Goal: Task Accomplishment & Management: Manage account settings

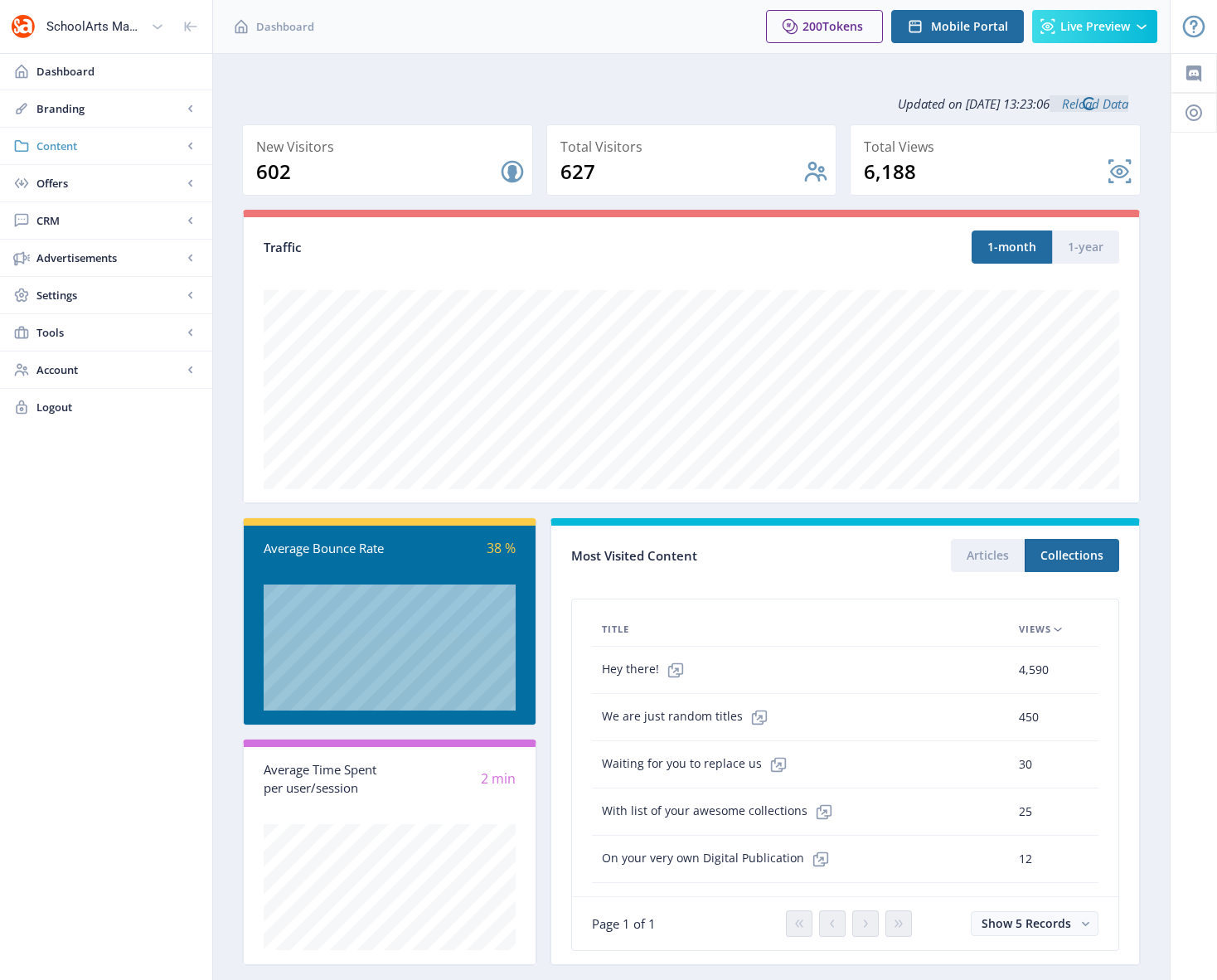
click at [64, 144] on span "Content" at bounding box center [109, 146] width 146 height 17
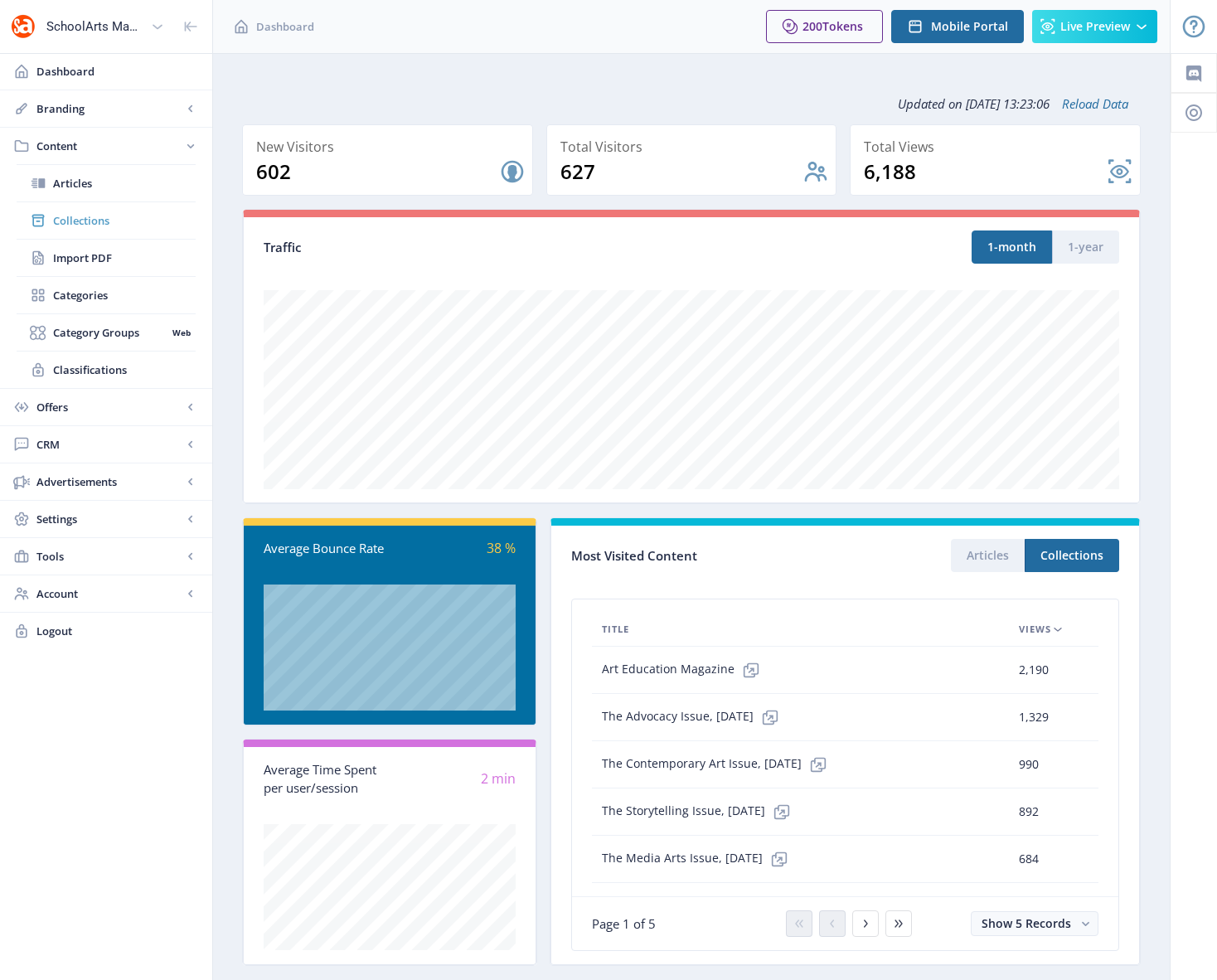
click at [77, 213] on span "Collections" at bounding box center [124, 220] width 143 height 17
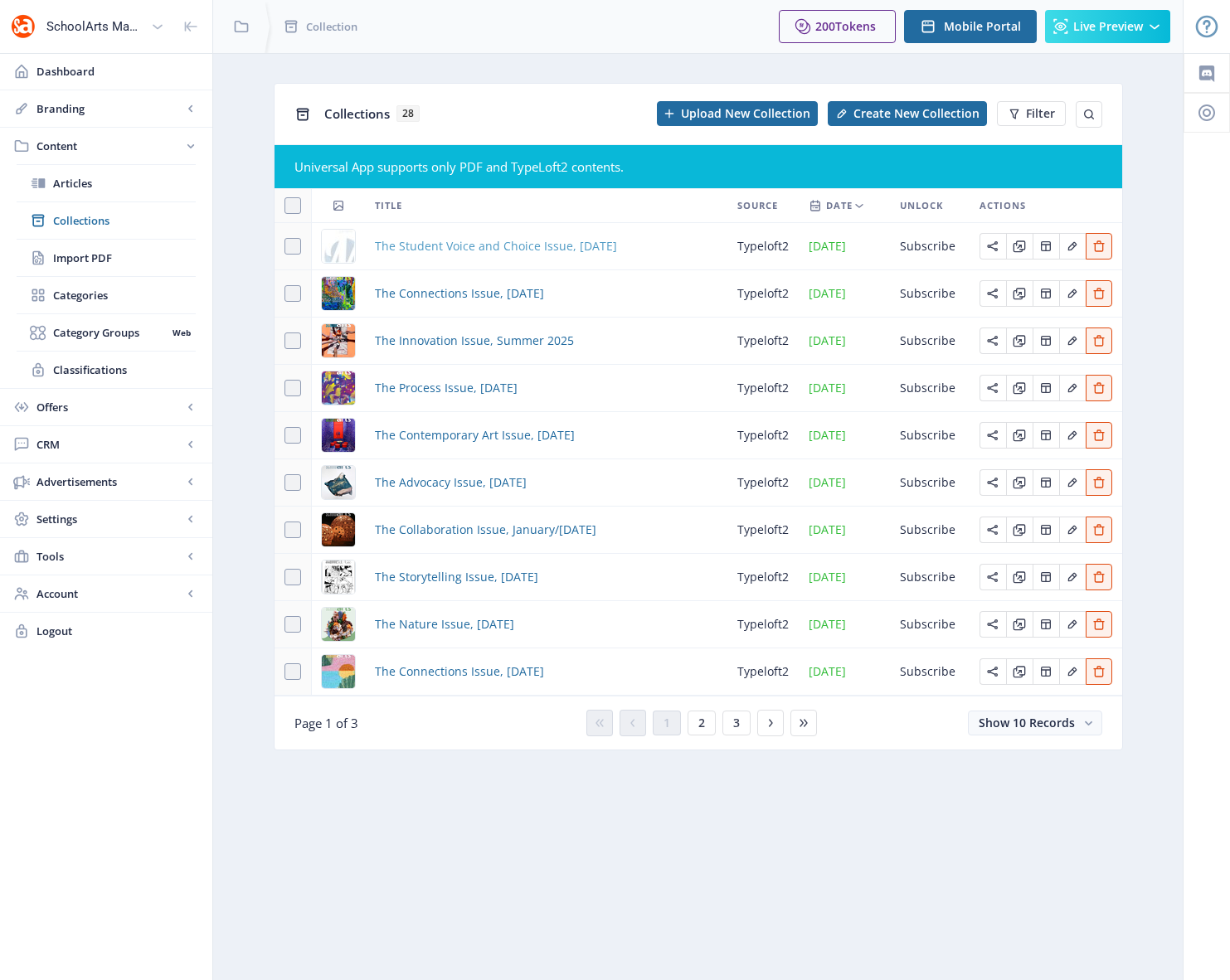
click at [551, 253] on span "The Student Voice and Choice Issue, [DATE]" at bounding box center [496, 246] width 242 height 20
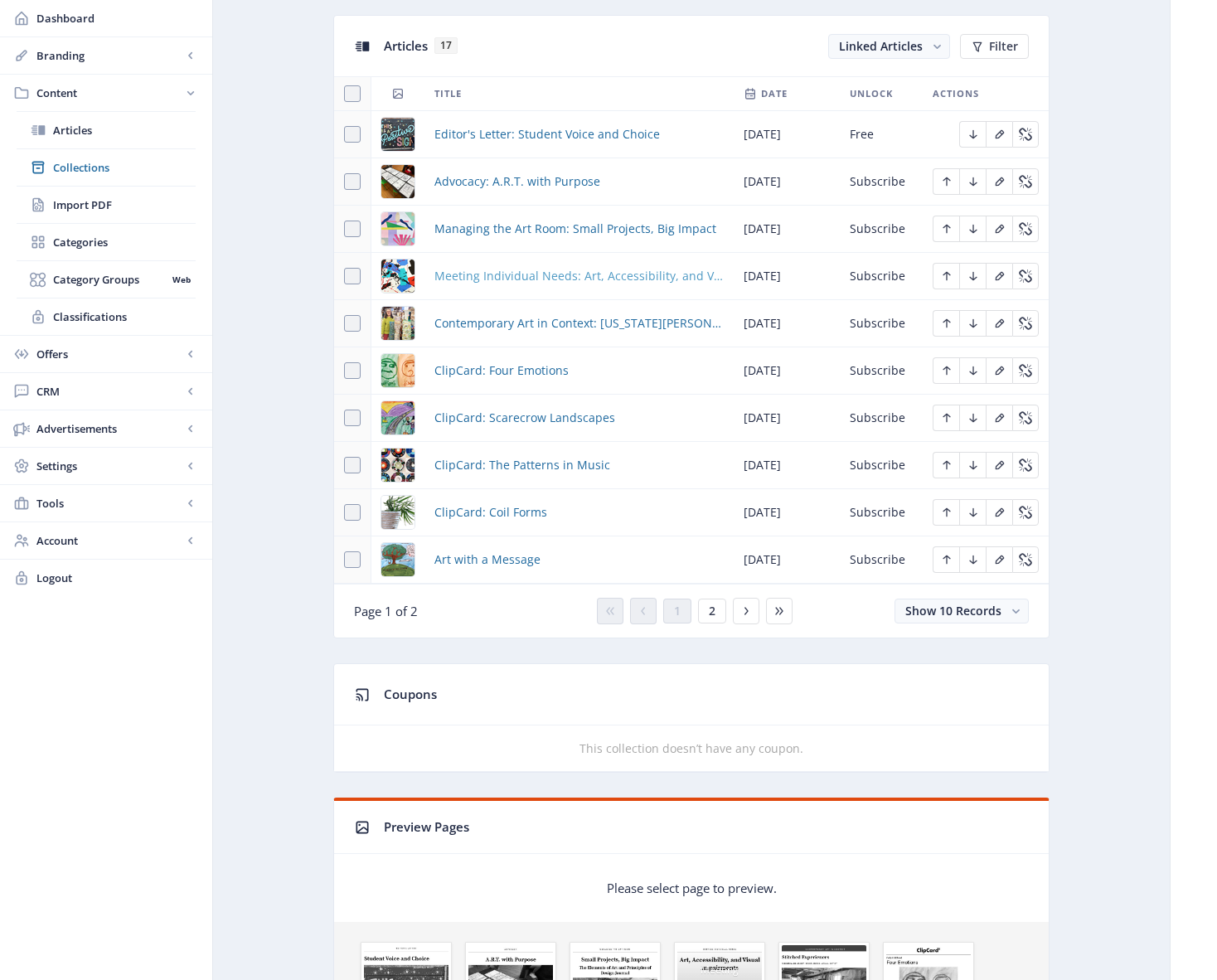
scroll to position [683, 0]
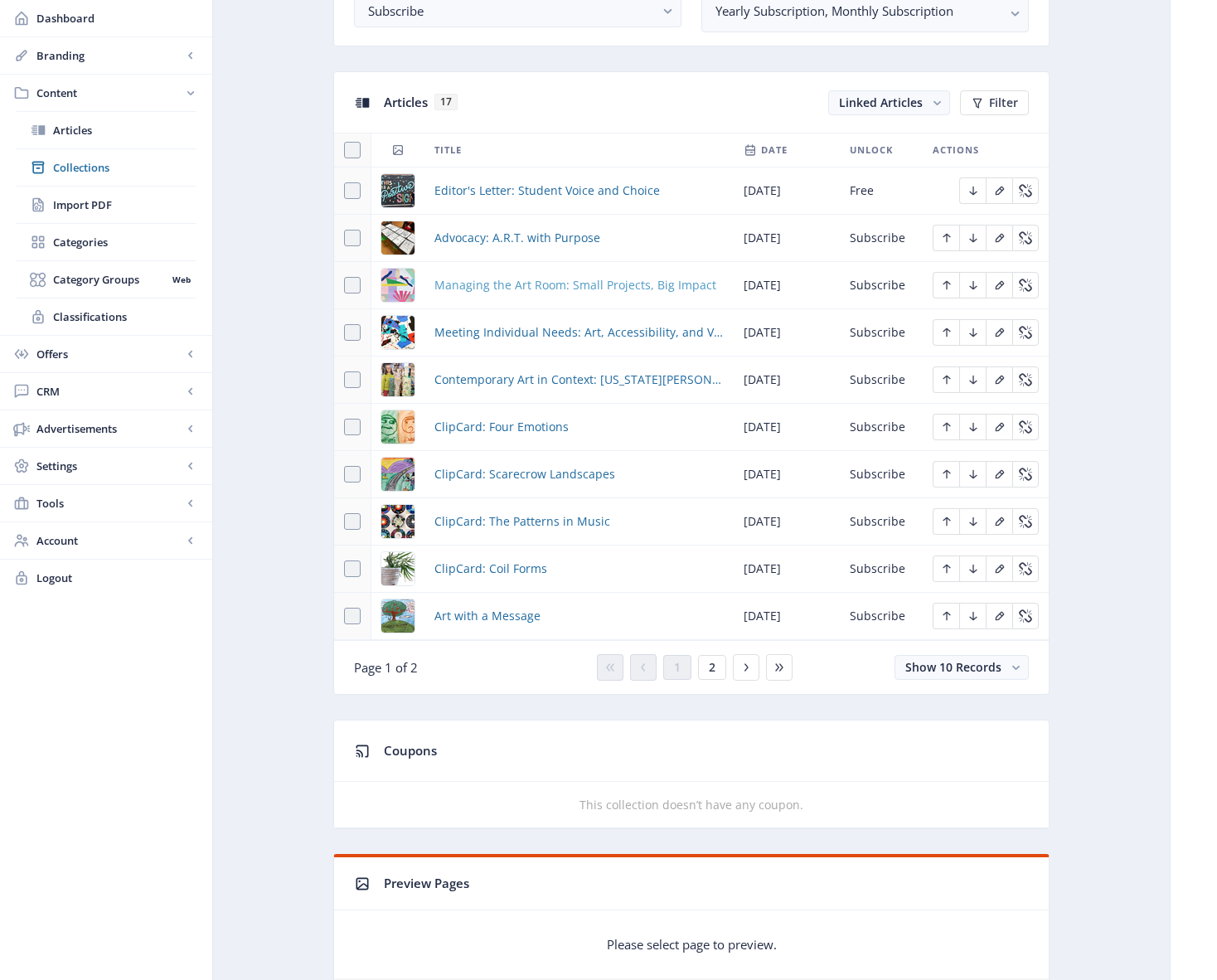
click at [533, 288] on span "Managing the Art Room: Small Projects, Big Impact" at bounding box center [576, 285] width 282 height 20
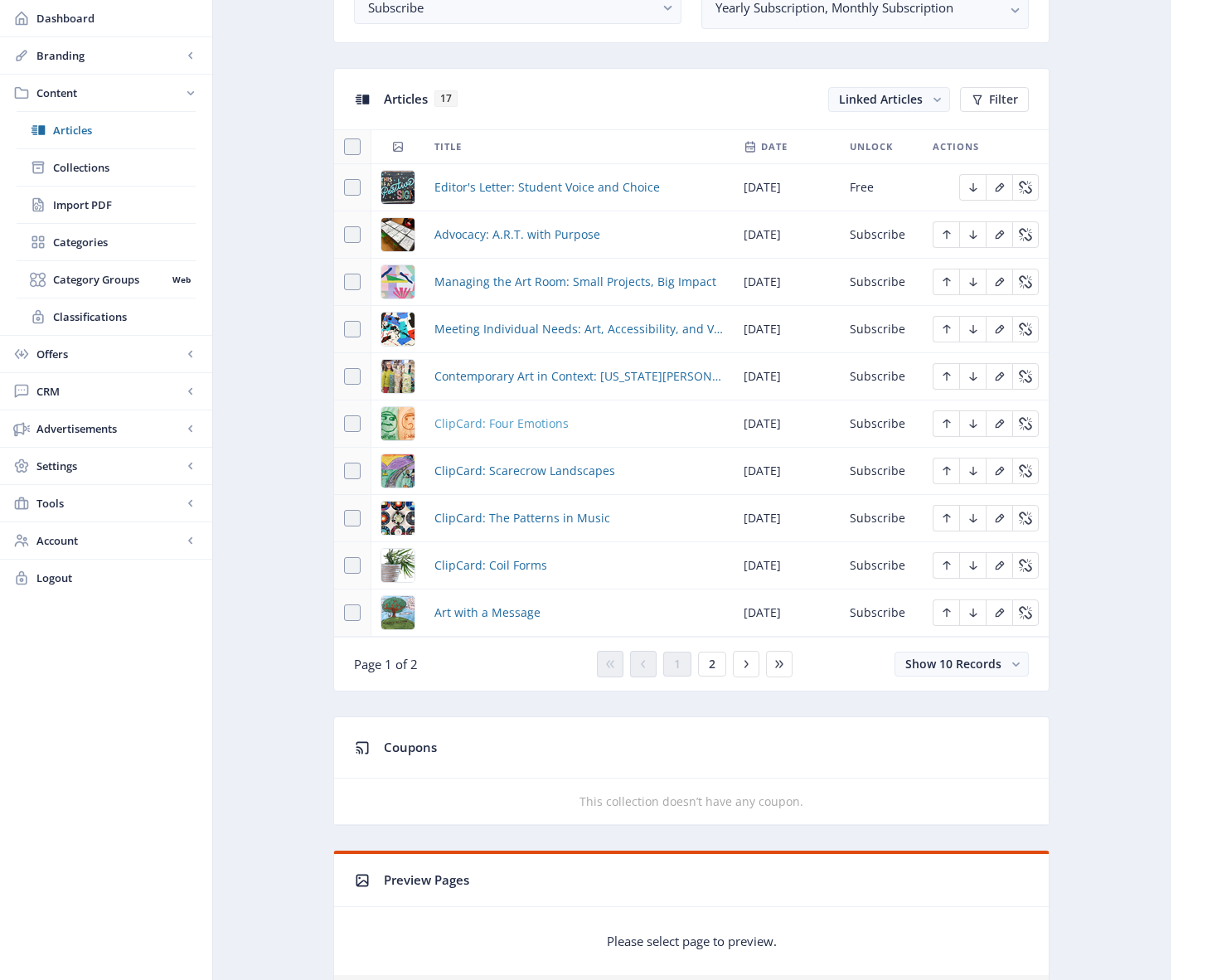
click at [489, 423] on span "ClipCard: Four Emotions" at bounding box center [501, 423] width 134 height 20
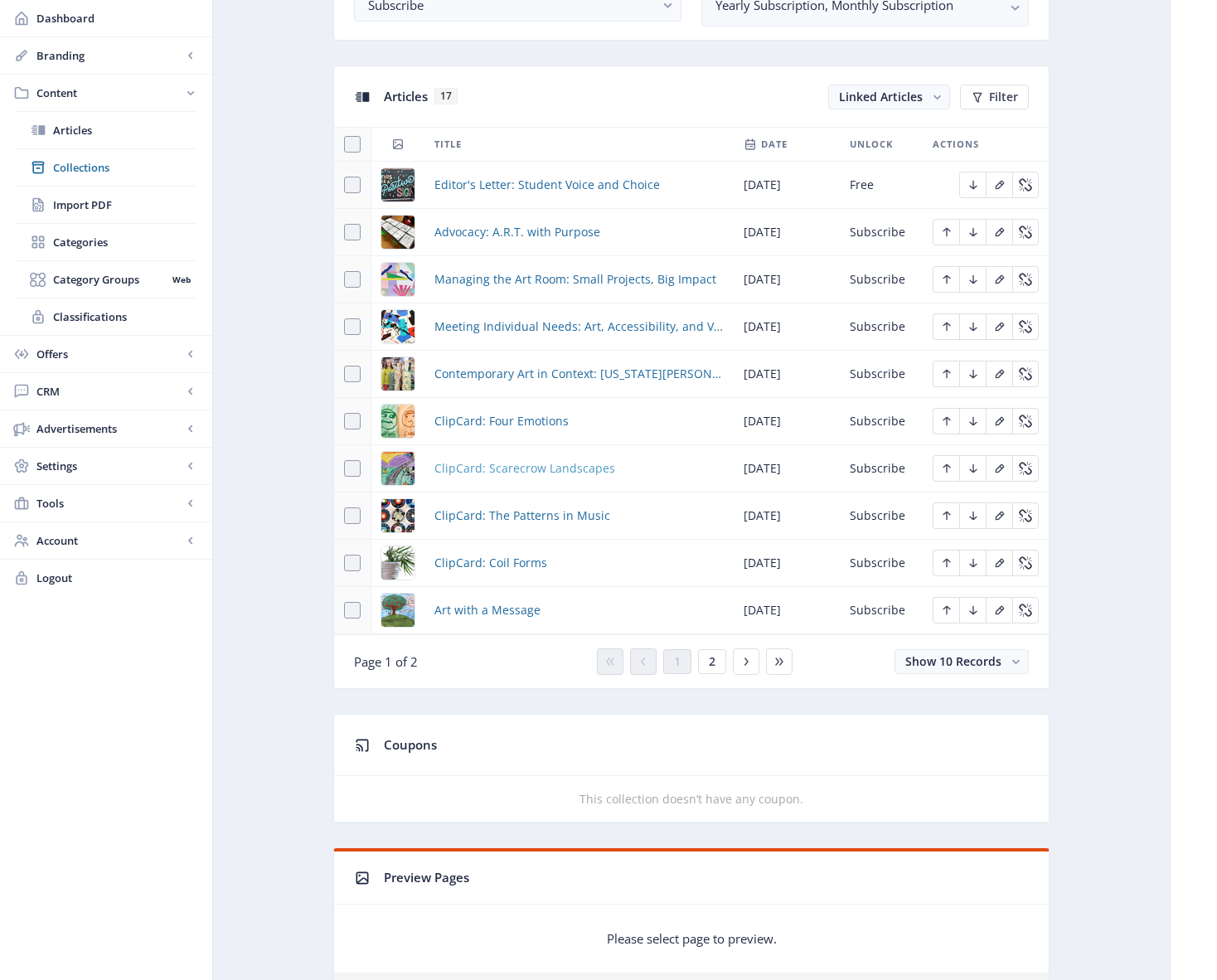
click at [538, 473] on span "ClipCard: Scarecrow Landscapes" at bounding box center [525, 468] width 181 height 20
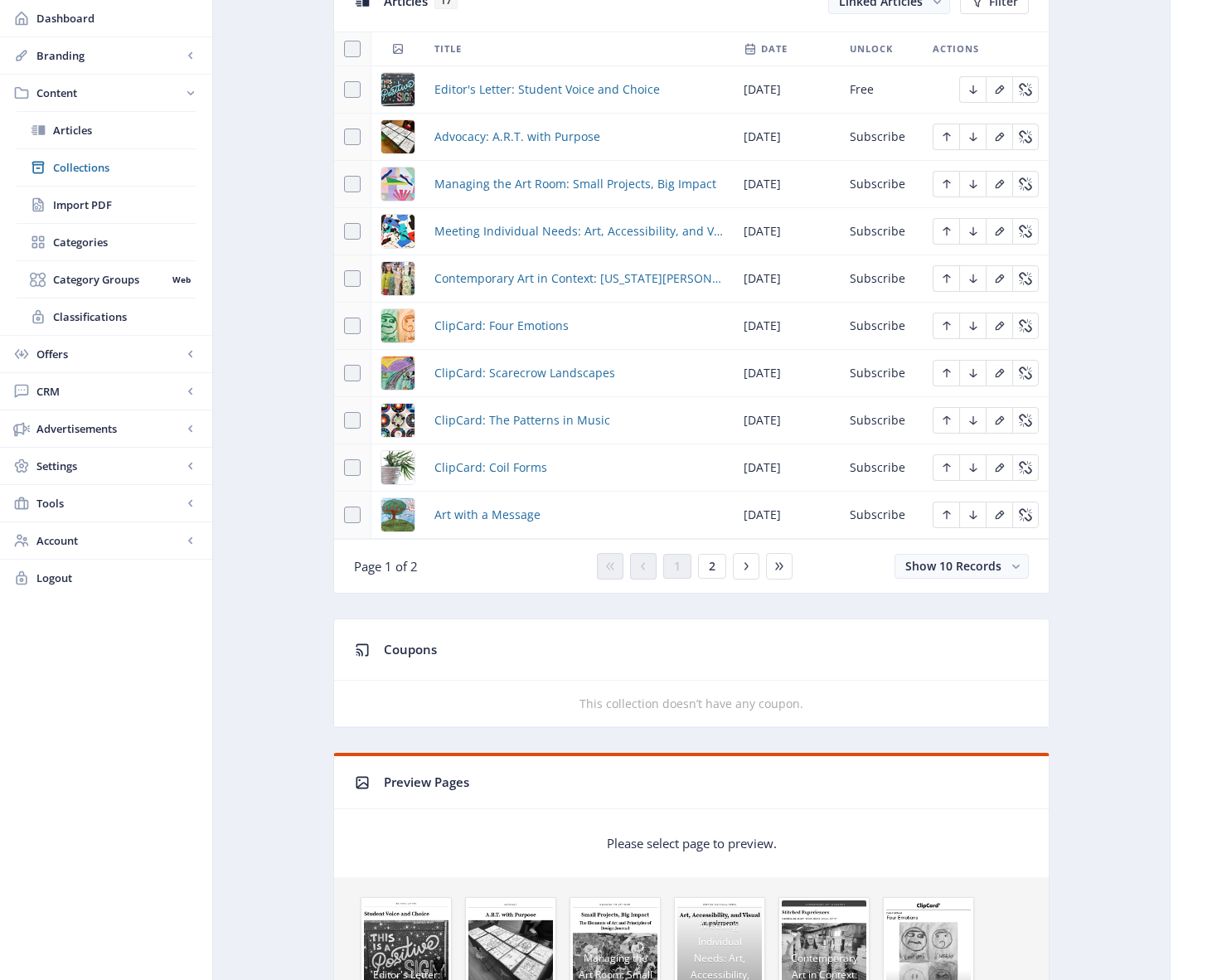
scroll to position [827, 0]
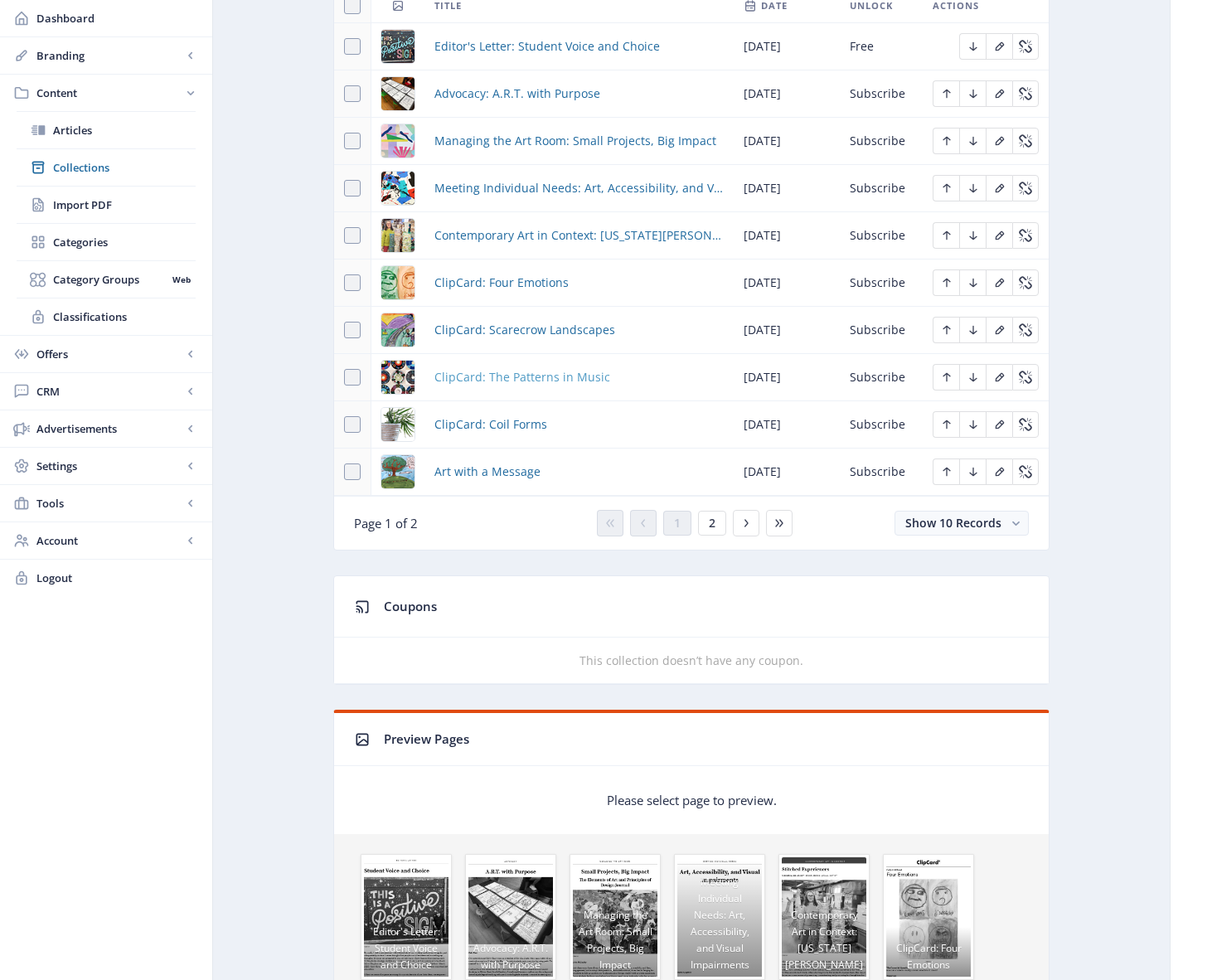
click at [491, 379] on span "ClipCard: The Patterns in Music" at bounding box center [522, 377] width 175 height 20
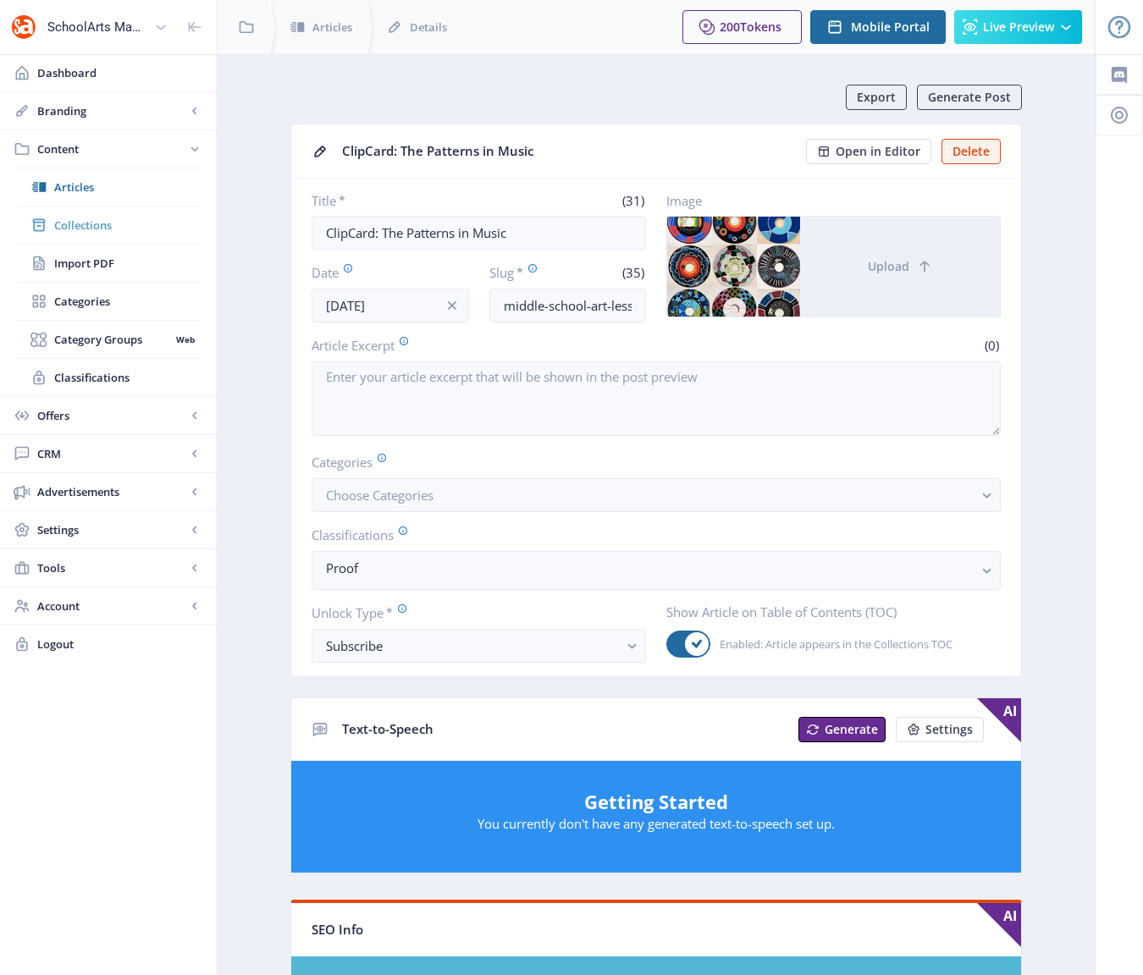
click at [82, 228] on span "Collections" at bounding box center [127, 225] width 146 height 17
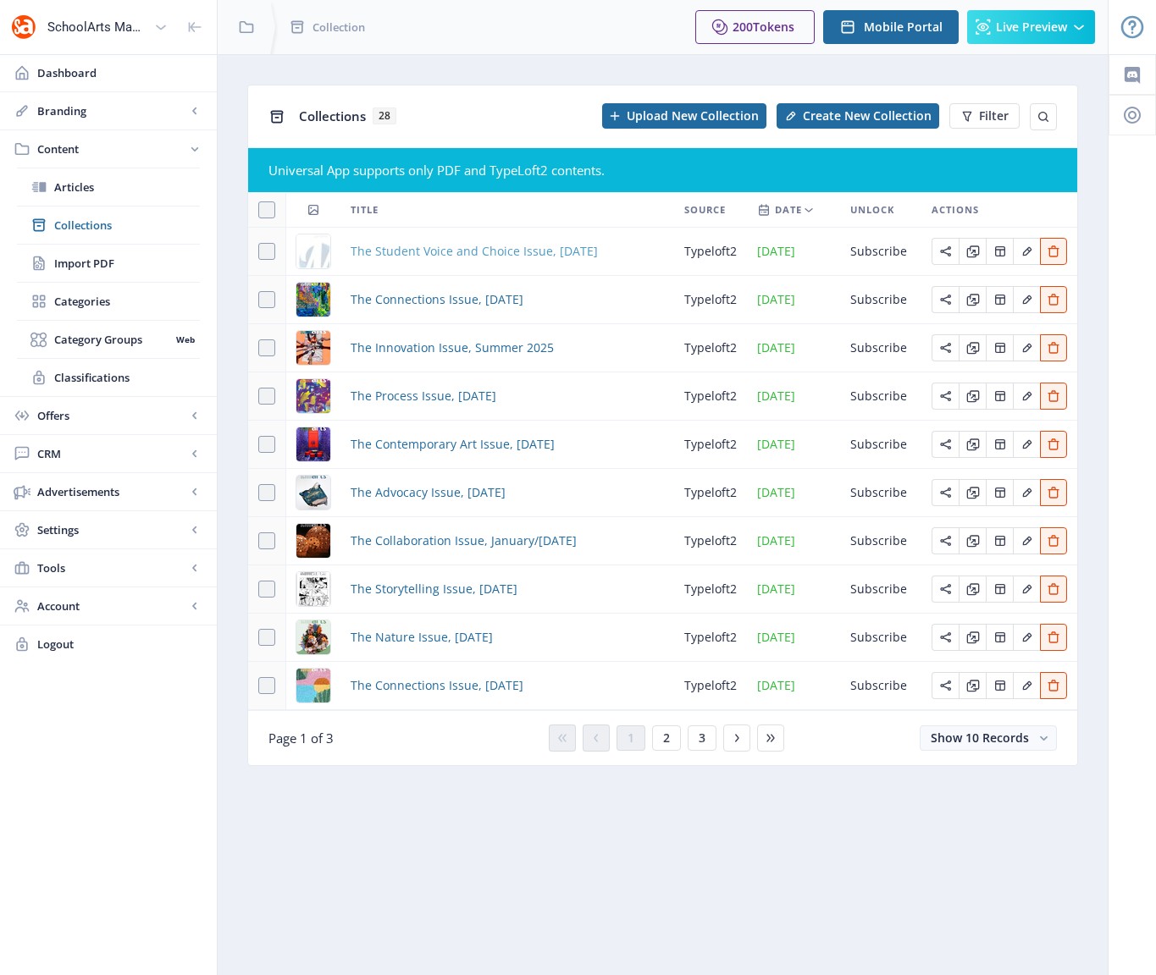
click at [441, 252] on span "The Student Voice and Choice Issue, [DATE]" at bounding box center [473, 251] width 247 height 20
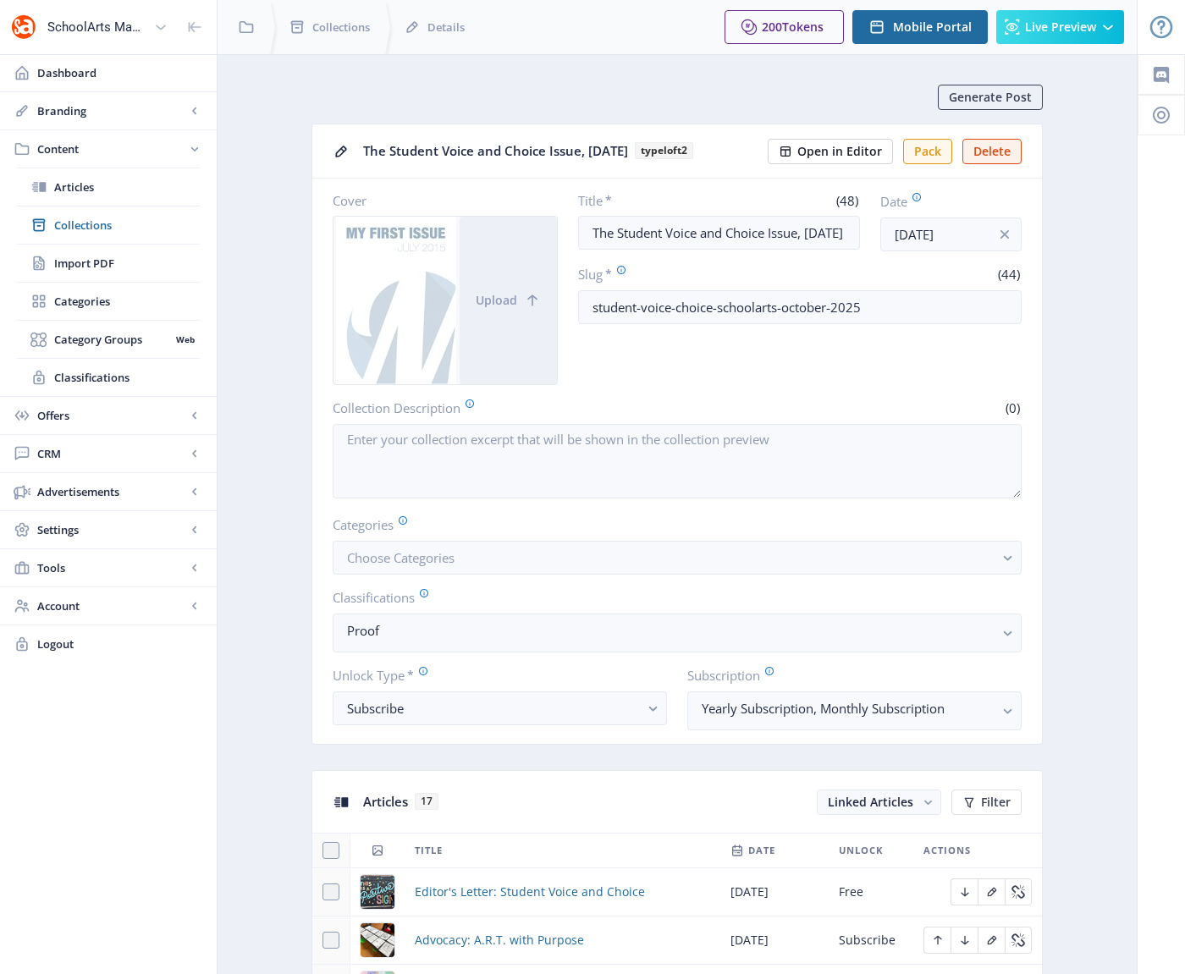
click at [829, 163] on nb-card-header "The Student Voice and Choice Issue, [DATE] typeloft2 Open in Editor Pack Delete" at bounding box center [677, 151] width 730 height 54
click at [828, 154] on span "Open in Editor" at bounding box center [840, 152] width 85 height 14
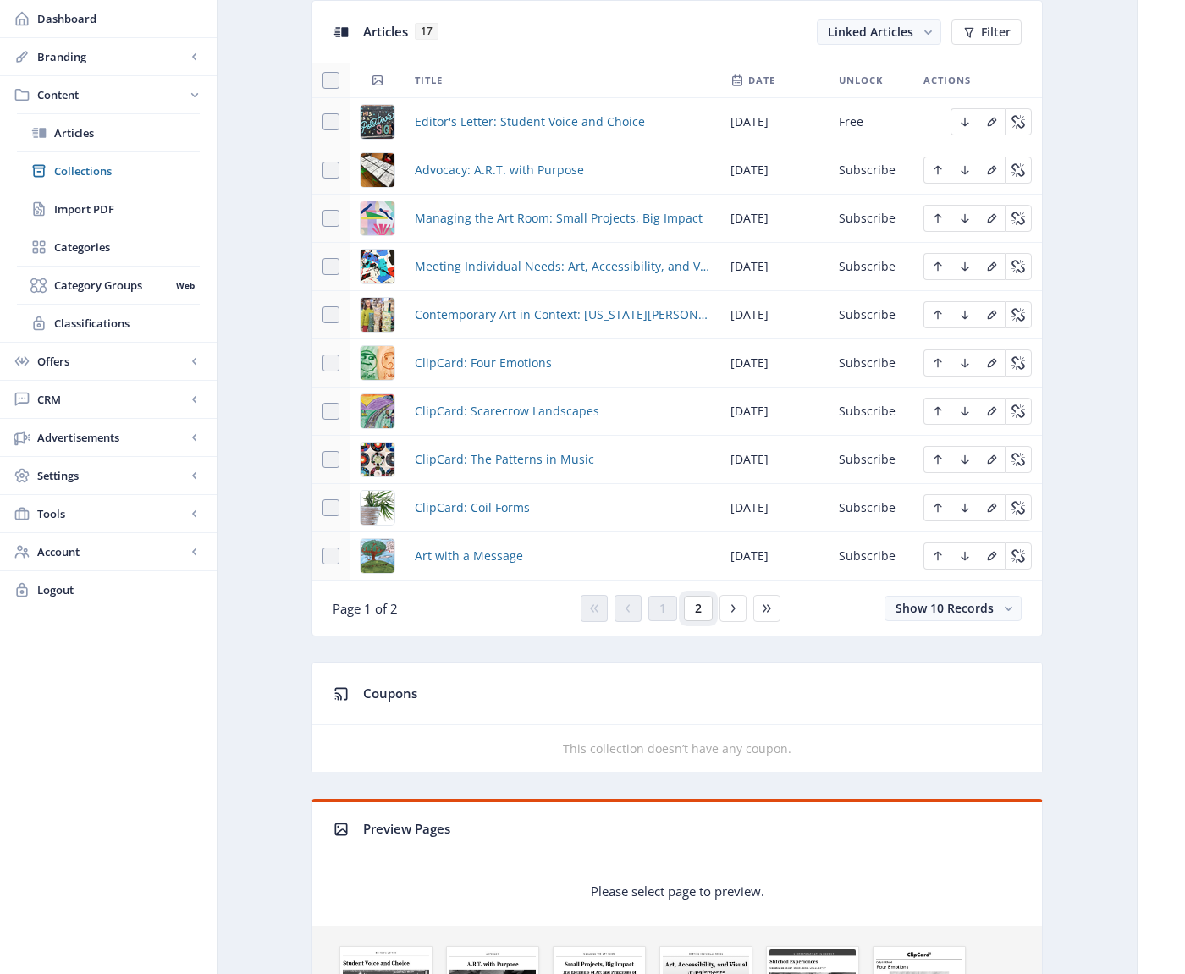
click at [704, 606] on button "2" at bounding box center [698, 608] width 29 height 25
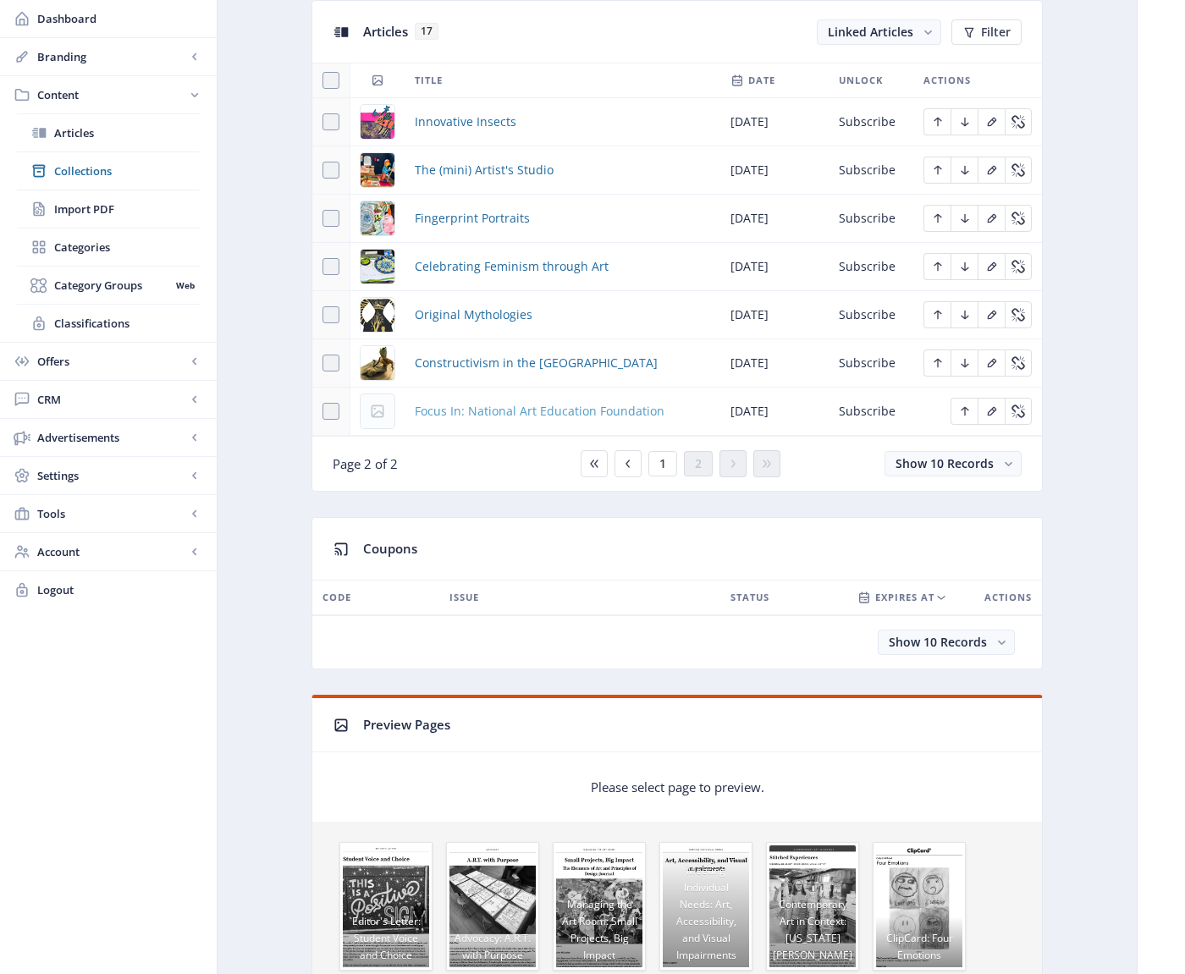
click at [509, 413] on span "Focus In: National Art Education Foundation" at bounding box center [540, 411] width 250 height 20
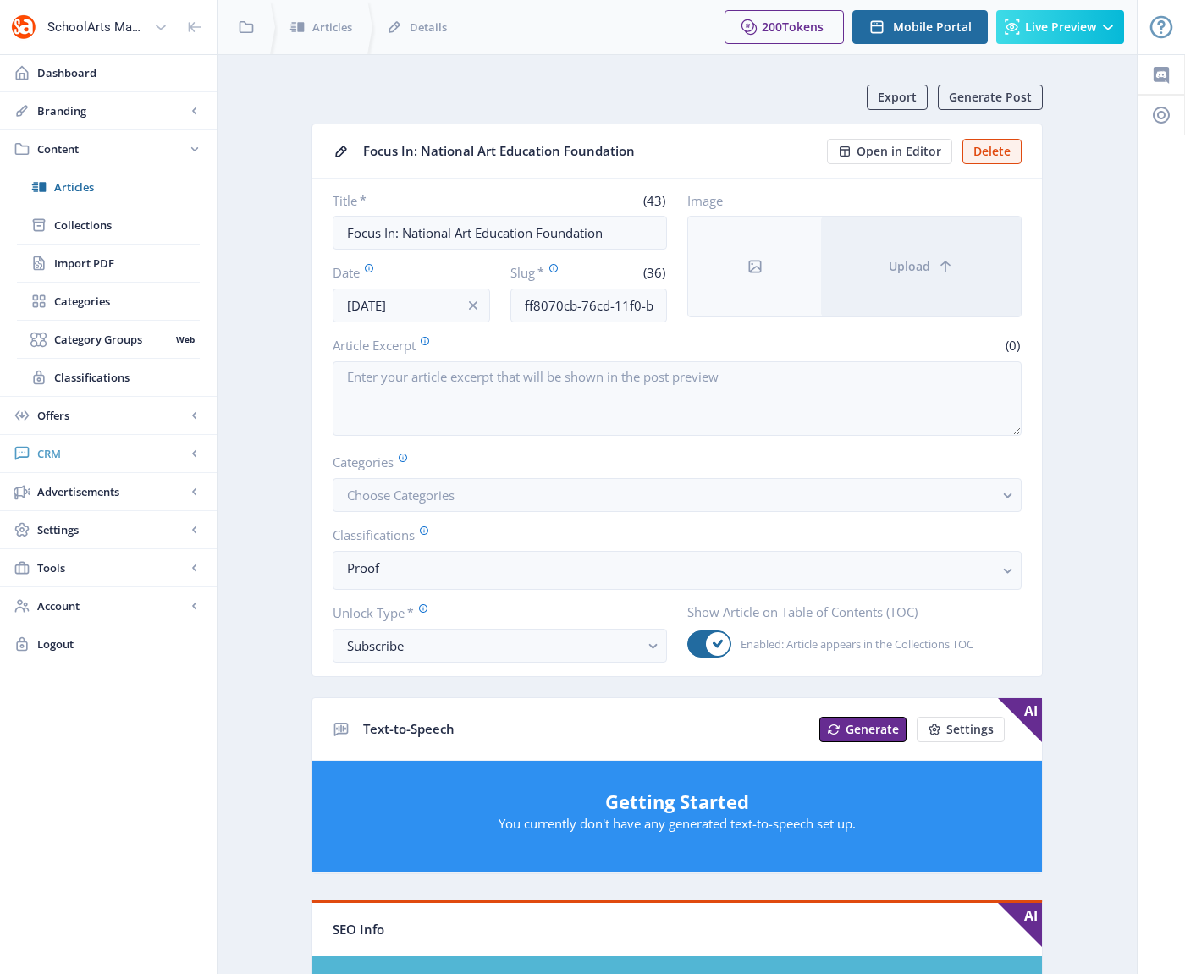
click at [73, 458] on span "CRM" at bounding box center [111, 453] width 149 height 17
click at [81, 268] on span "Readers" at bounding box center [127, 263] width 146 height 17
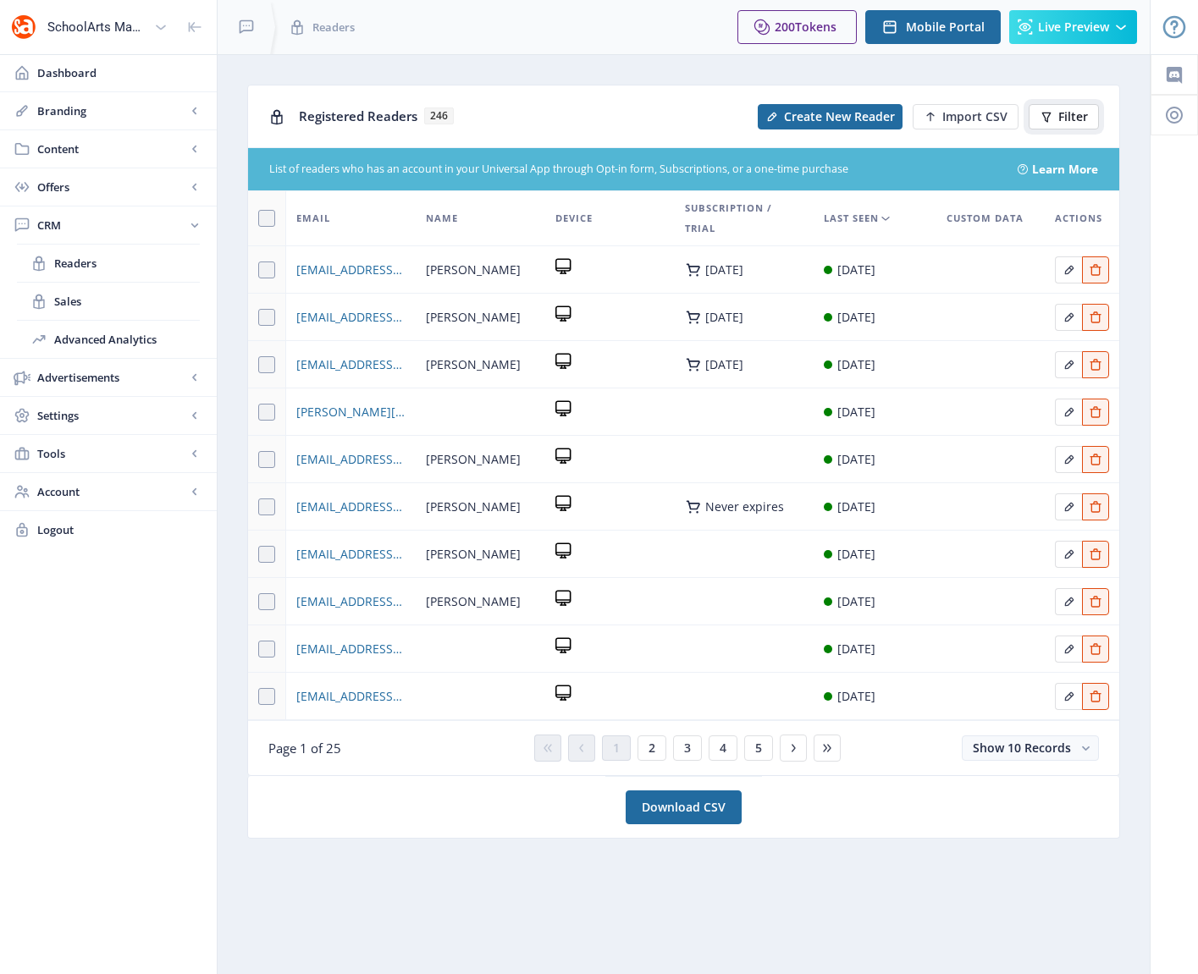
click at [1073, 116] on span "Filter" at bounding box center [1073, 117] width 30 height 14
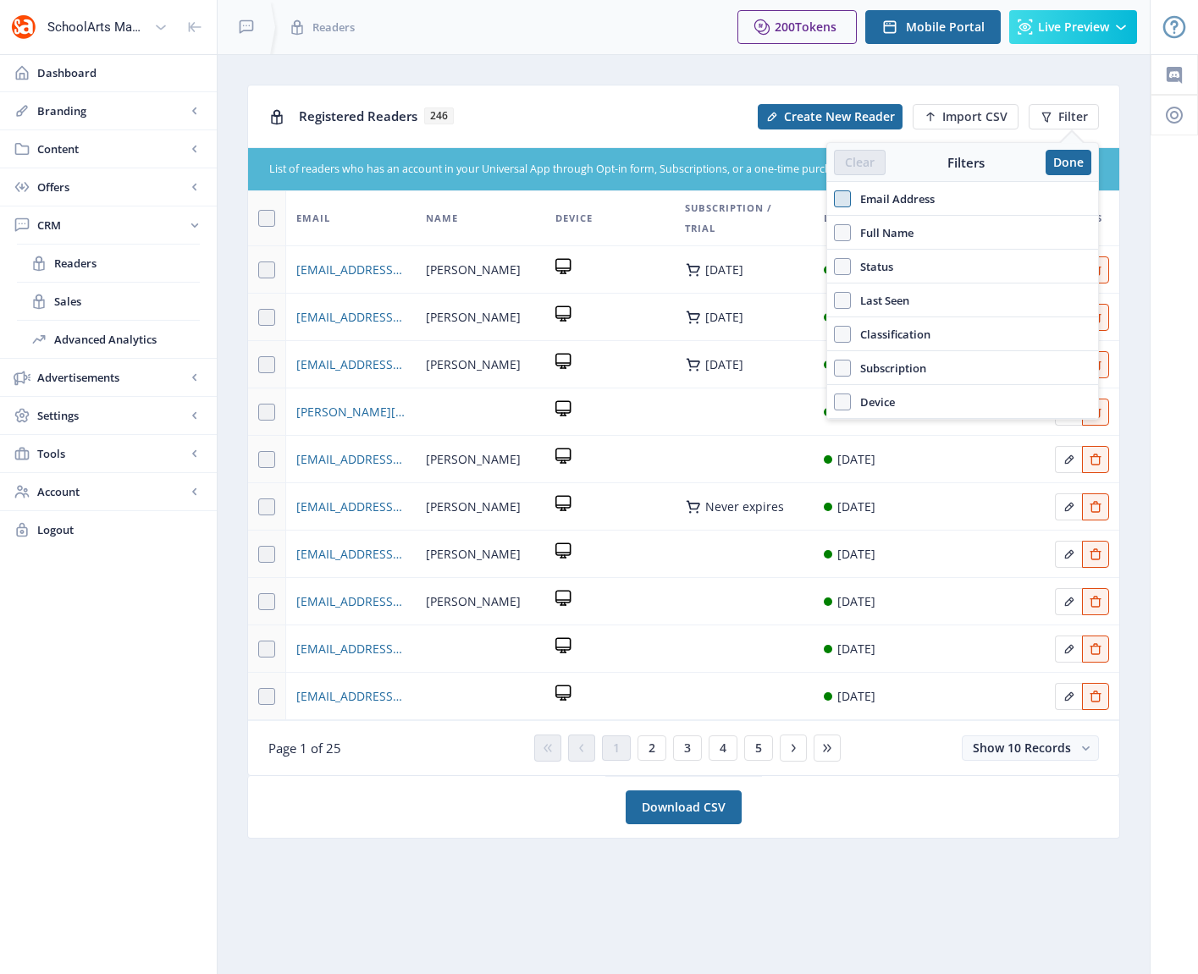
click at [844, 202] on span at bounding box center [842, 198] width 17 height 17
click at [835, 199] on input "Email Address" at bounding box center [834, 198] width 1 height 1
checkbox input "true"
click at [861, 232] on input "text" at bounding box center [962, 236] width 257 height 27
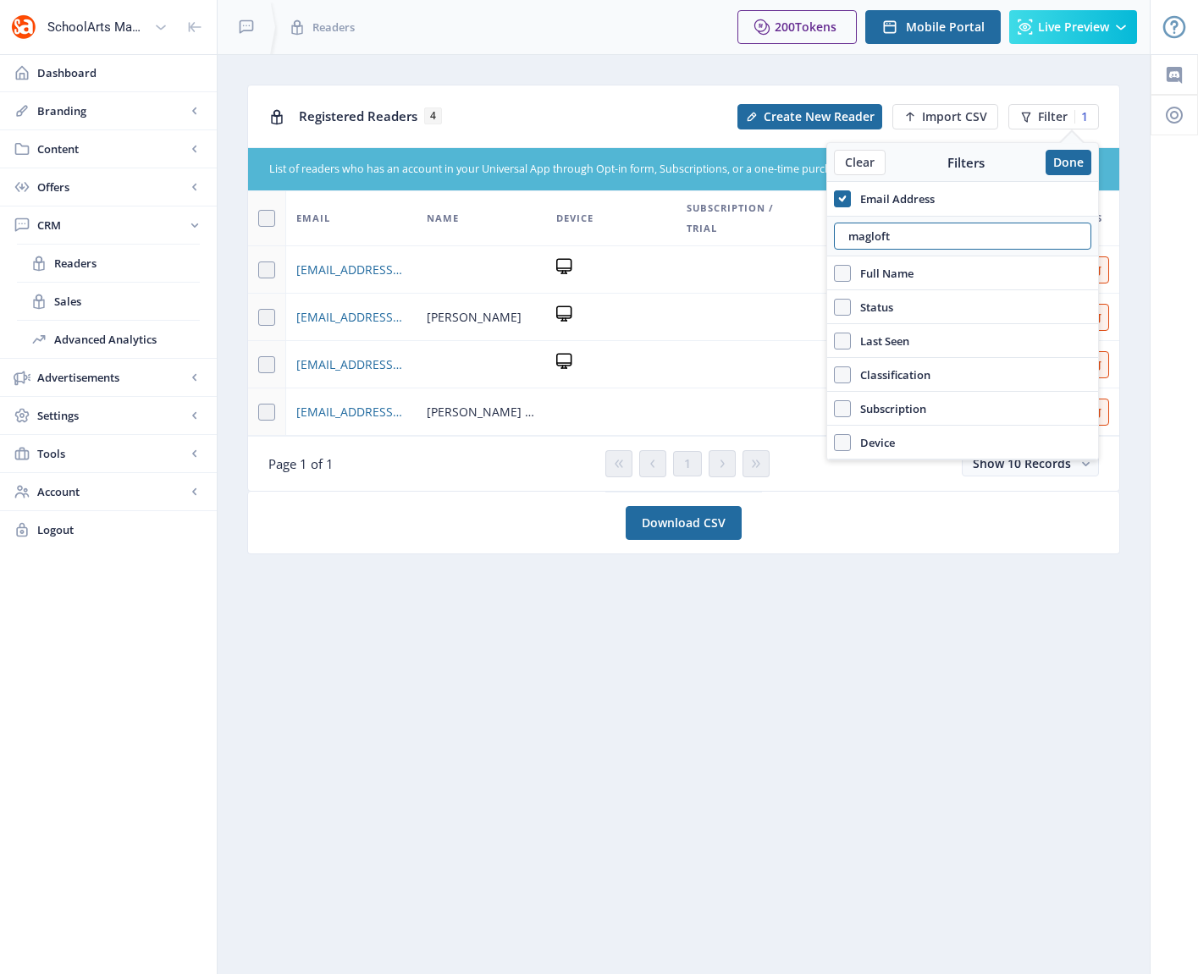
type input "magloft"
click at [881, 506] on nb-card "Download CSV" at bounding box center [683, 523] width 873 height 63
click at [1062, 168] on button "Done" at bounding box center [1069, 162] width 46 height 25
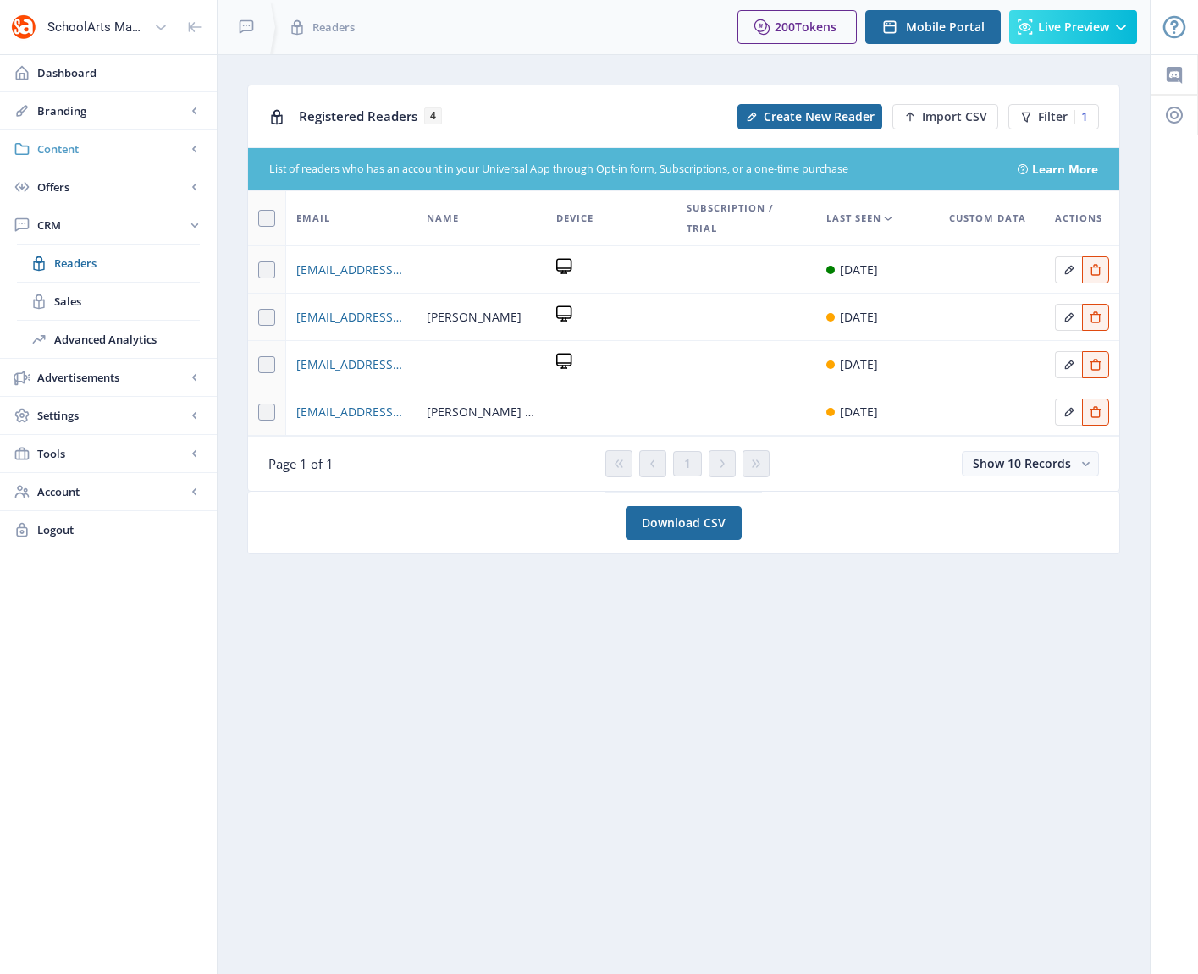
click at [70, 152] on span "Content" at bounding box center [111, 149] width 149 height 17
click at [82, 224] on span "Collections" at bounding box center [127, 225] width 146 height 17
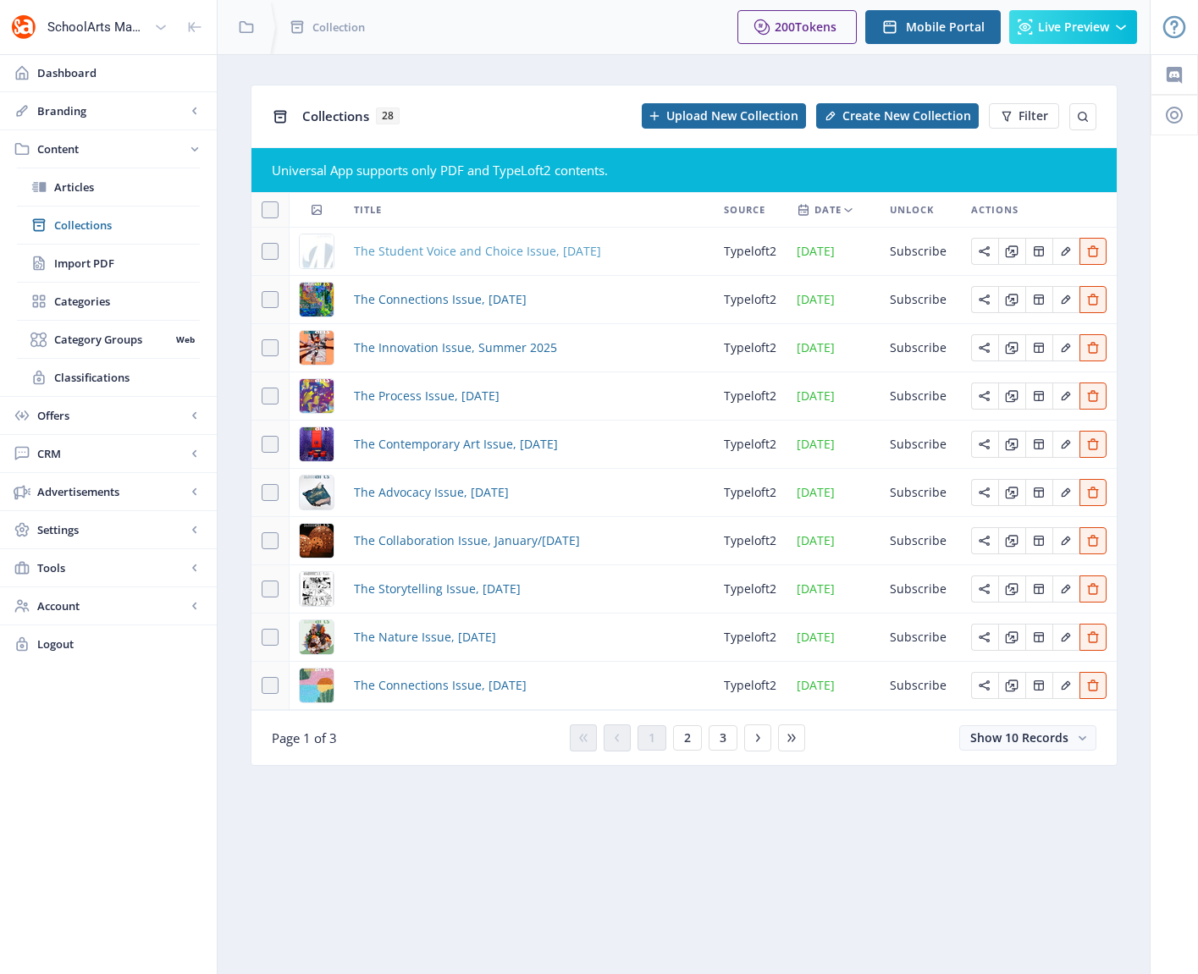
click at [496, 253] on span "The Student Voice and Choice Issue, [DATE]" at bounding box center [477, 251] width 247 height 20
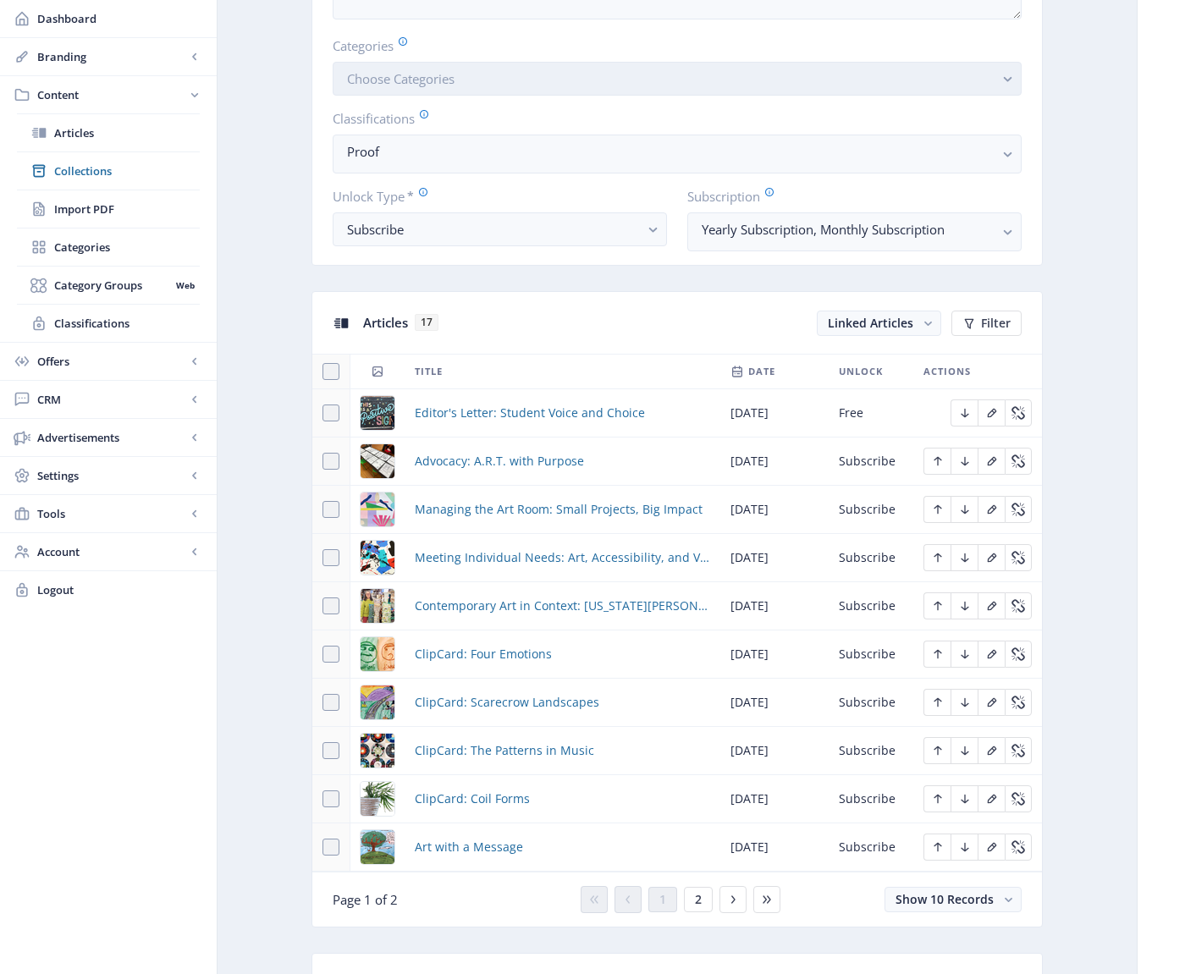
scroll to position [584, 0]
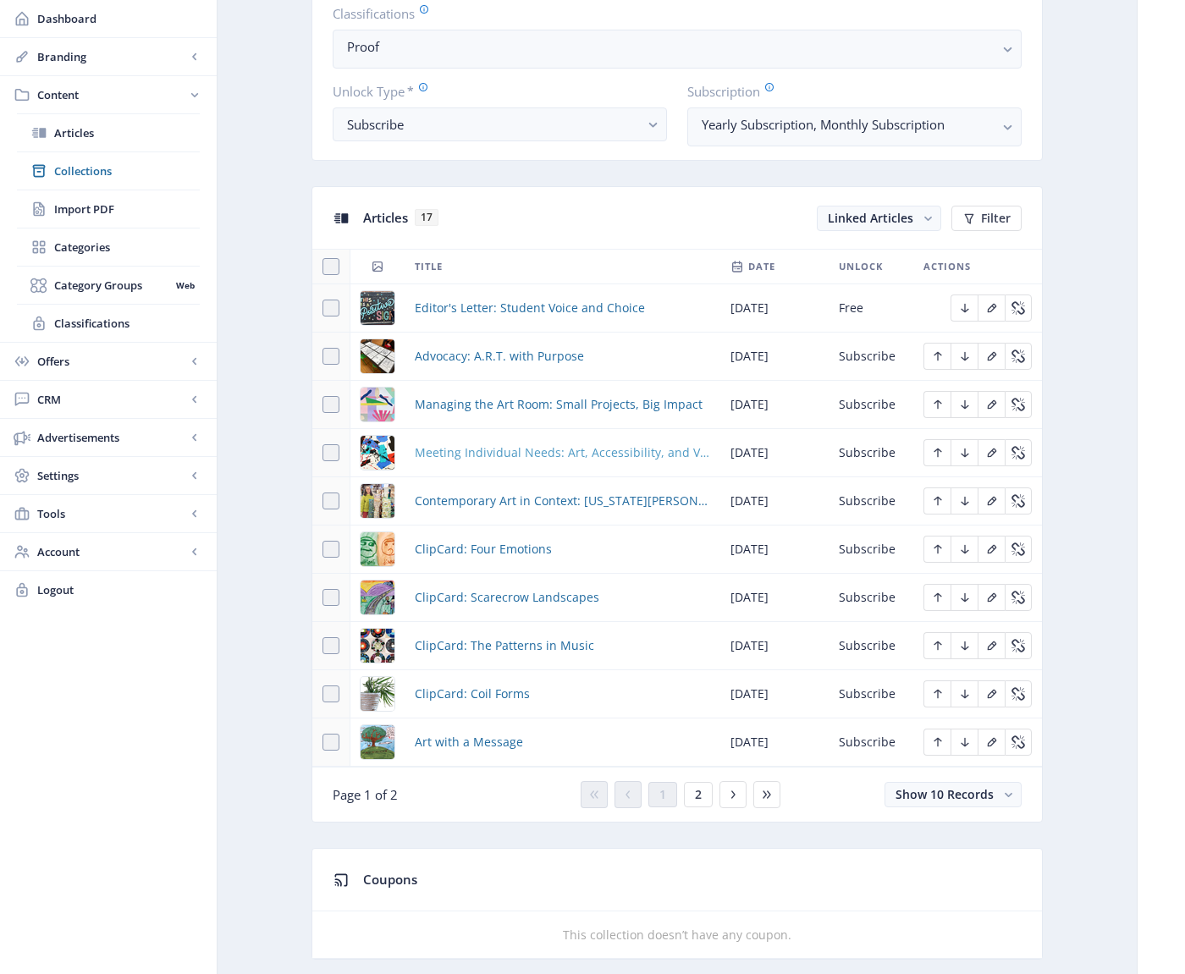
click at [555, 455] on span "Meeting Individual Needs: Art, Accessibility, and Visual Impairments" at bounding box center [562, 453] width 295 height 20
